Goal: Navigation & Orientation: Find specific page/section

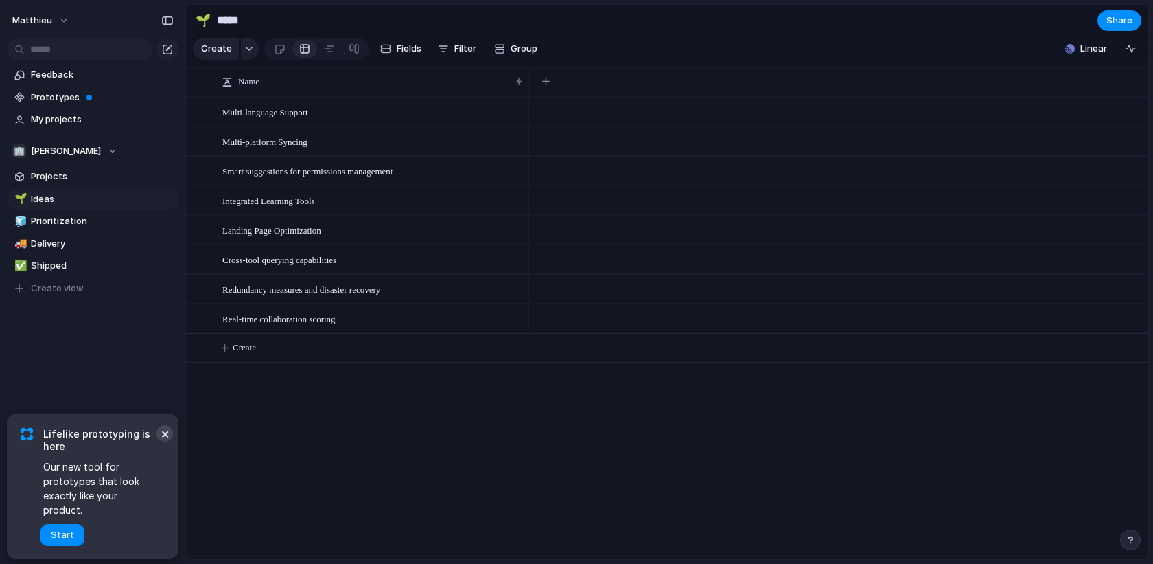
click at [170, 441] on button "×" at bounding box center [164, 433] width 16 height 16
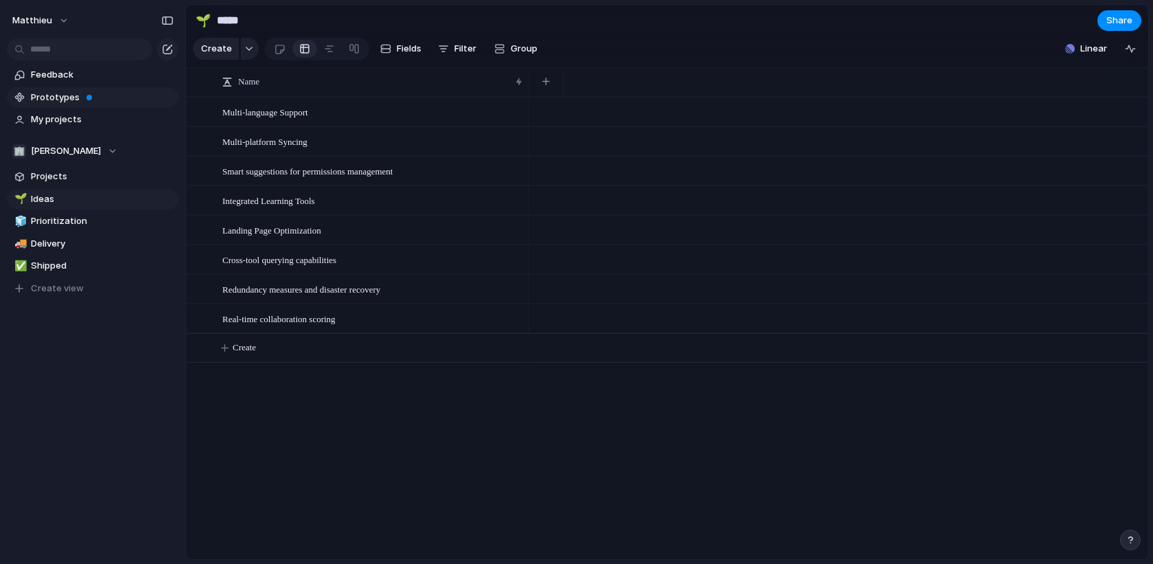
click at [79, 93] on span "Prototypes" at bounding box center [102, 98] width 143 height 14
click at [67, 73] on span "Feedback" at bounding box center [102, 75] width 143 height 14
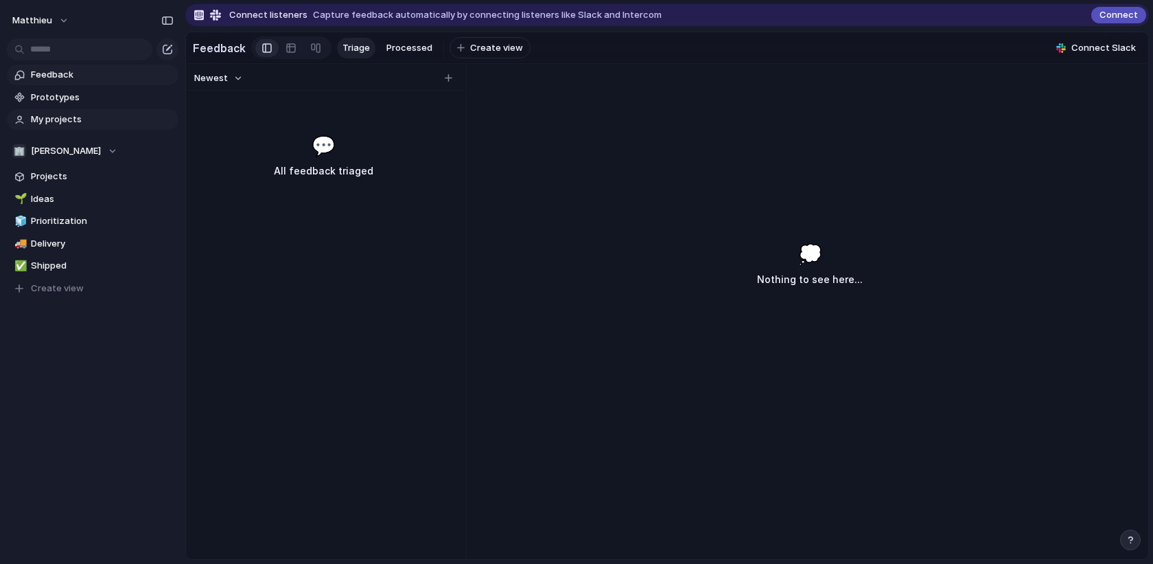
click at [45, 119] on span "My projects" at bounding box center [102, 120] width 143 height 14
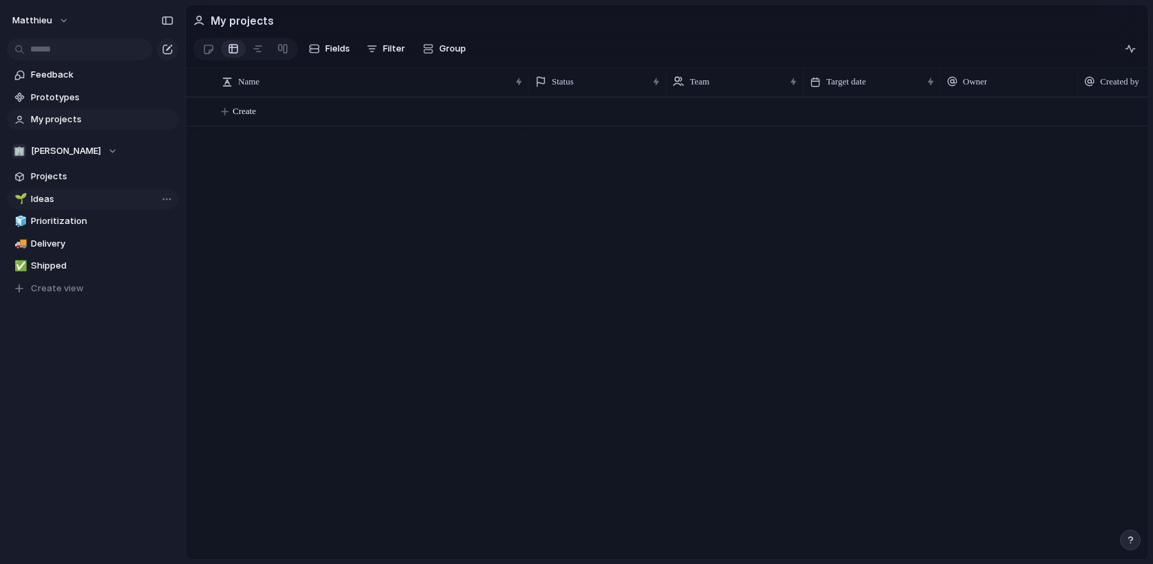
click at [65, 192] on span "Ideas" at bounding box center [102, 199] width 143 height 14
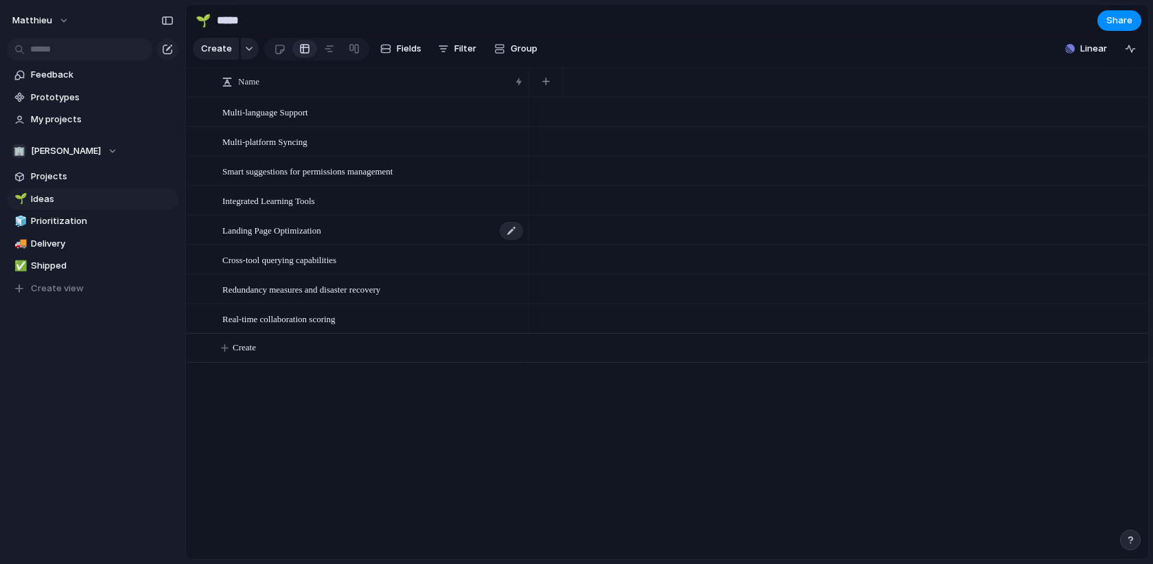
click at [316, 229] on span "Landing Page Optimization" at bounding box center [271, 230] width 99 height 16
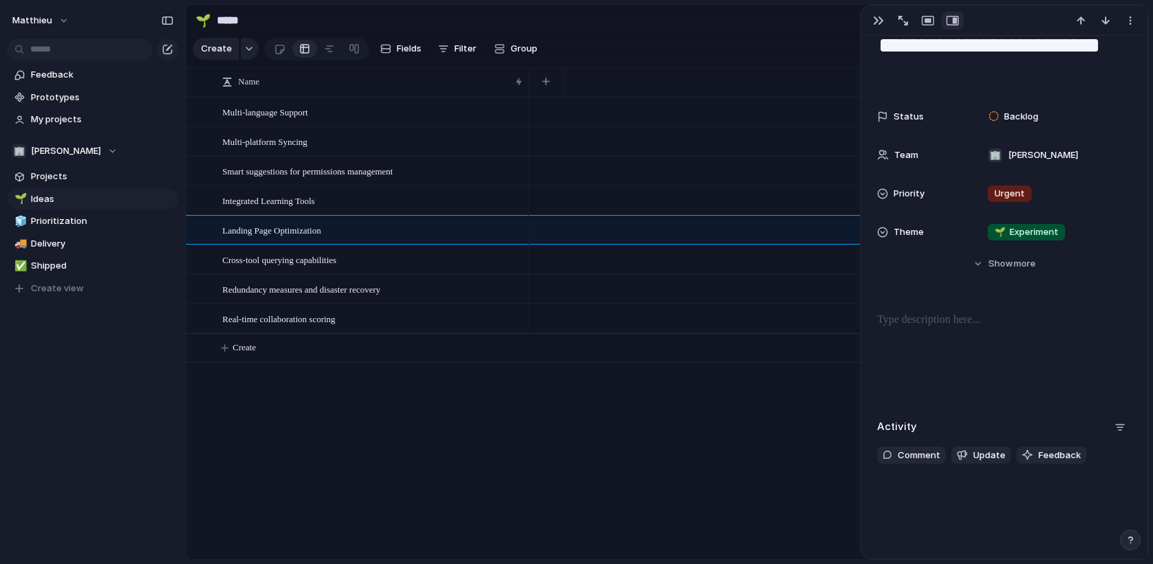
scroll to position [61, 0]
